Goal: Transaction & Acquisition: Obtain resource

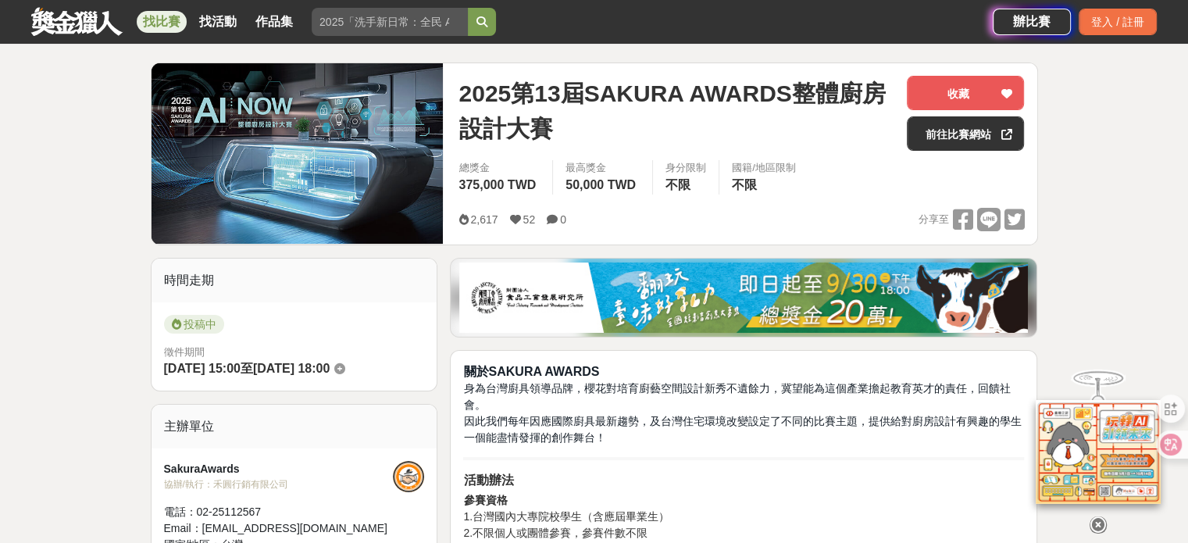
scroll to position [156, 0]
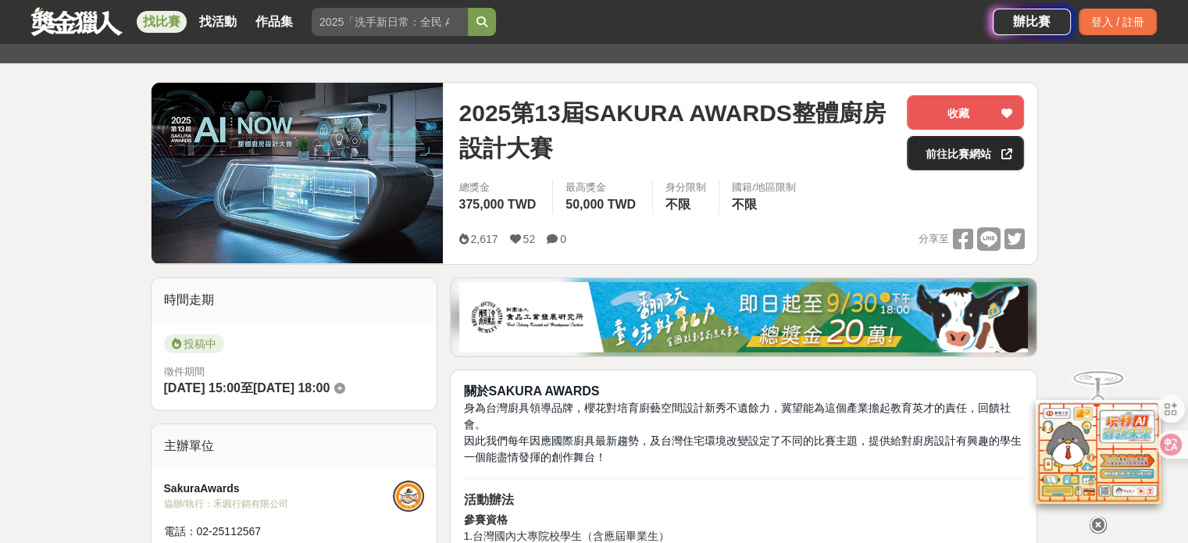
click at [981, 156] on link "前往比賽網站" at bounding box center [965, 153] width 117 height 34
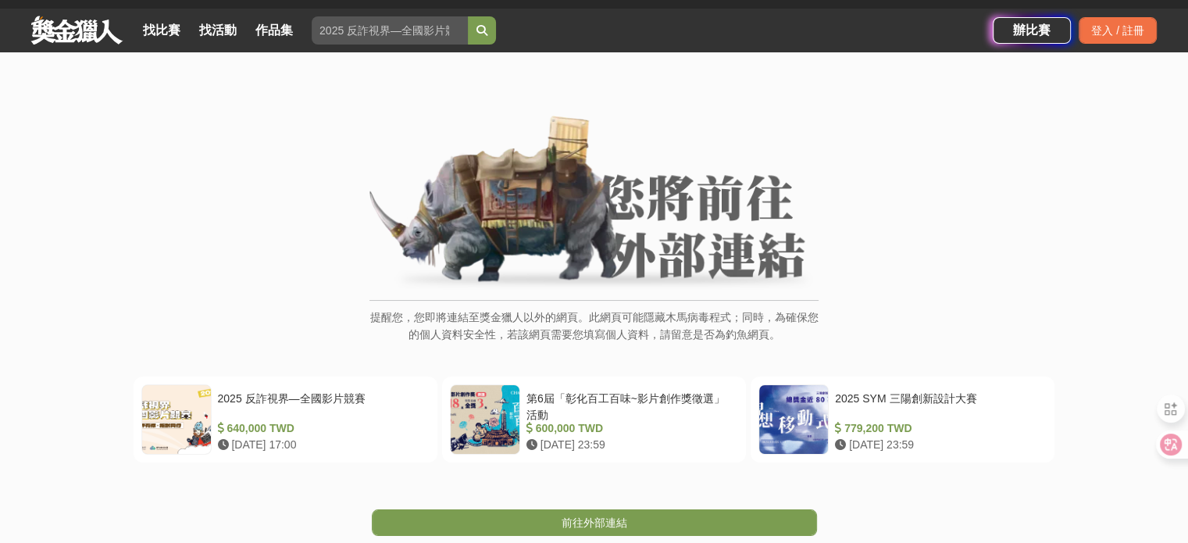
scroll to position [234, 0]
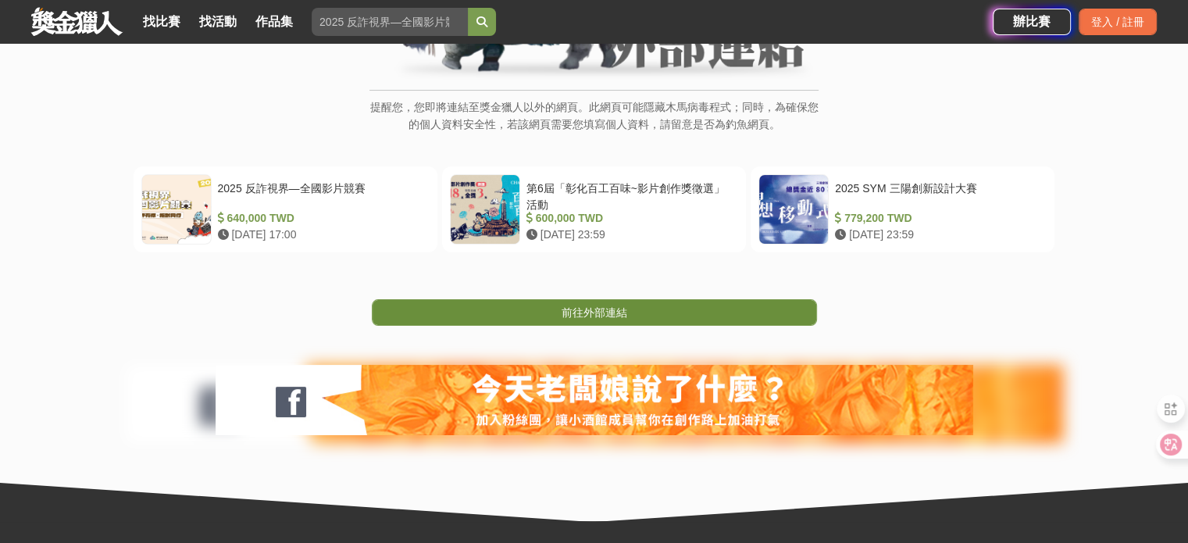
click at [622, 319] on span "前往外部連結" at bounding box center [595, 312] width 66 height 13
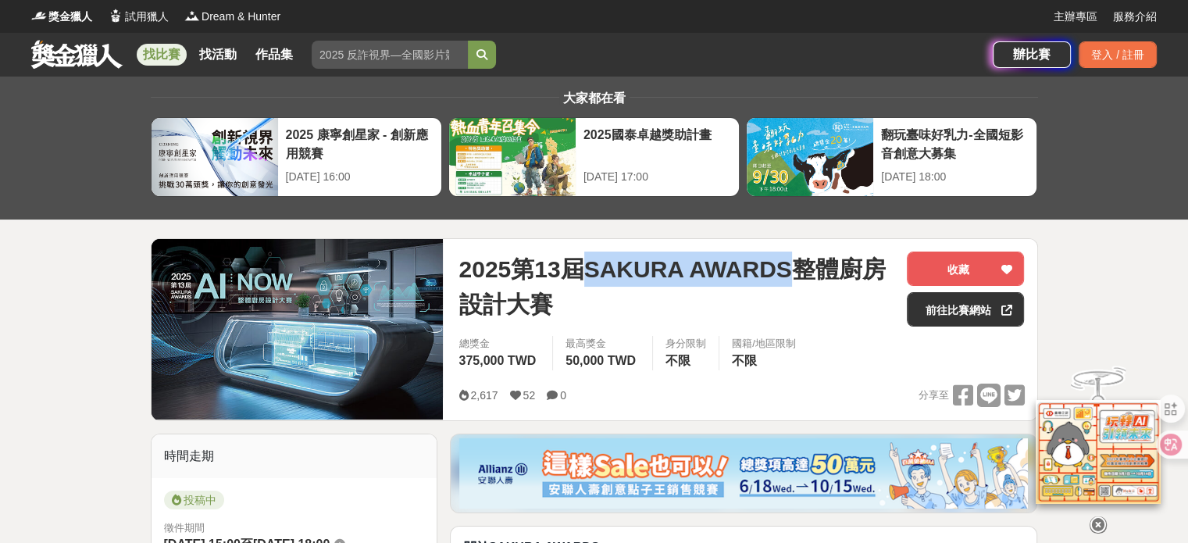
drag, startPoint x: 591, startPoint y: 266, endPoint x: 784, endPoint y: 266, distance: 192.2
click at [784, 266] on span "2025第13屆SAKURA AWARDS整體廚房設計大賽" at bounding box center [677, 287] width 436 height 70
copy span "SAKURA AWARDS"
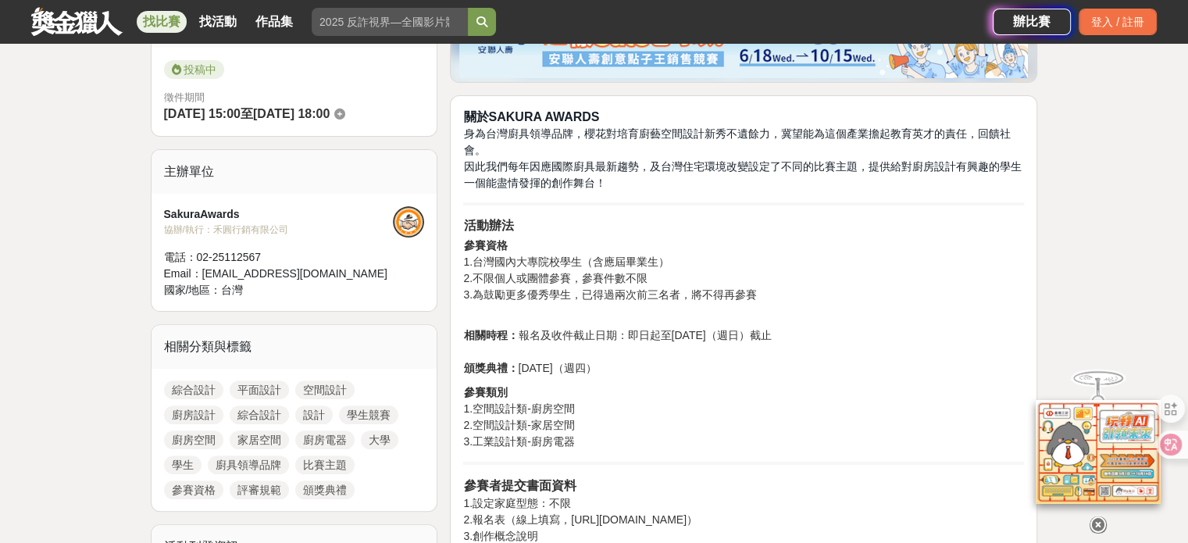
scroll to position [469, 0]
